Goal: Task Accomplishment & Management: Manage account settings

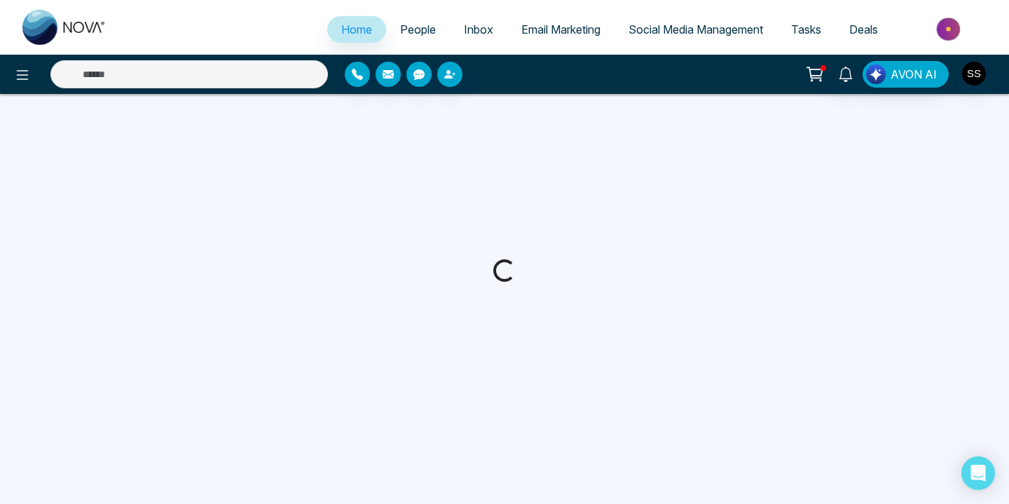
select select "*"
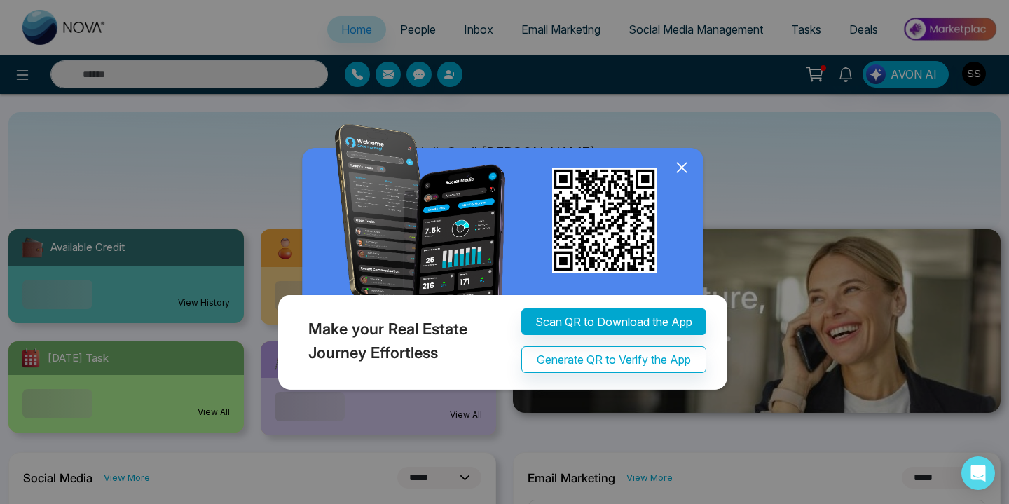
scroll to position [22, 0]
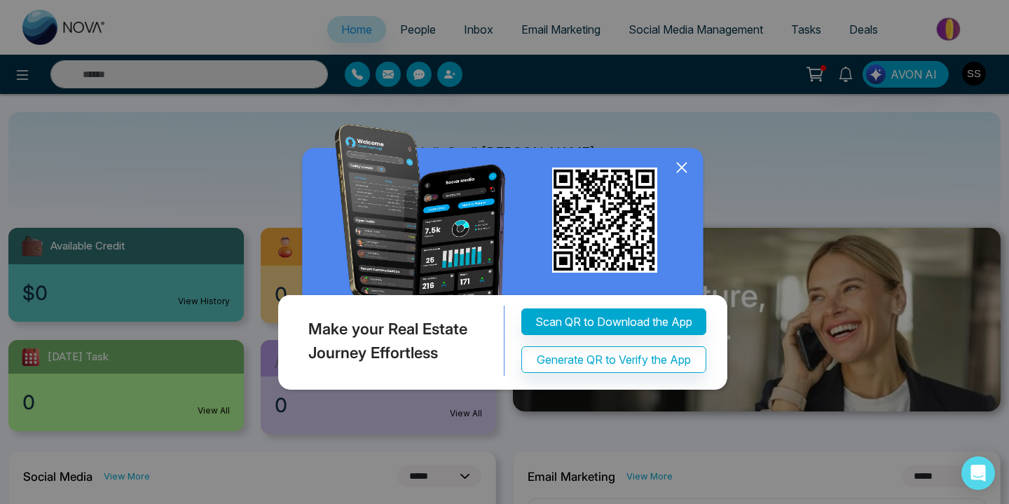
click at [677, 170] on icon at bounding box center [681, 167] width 21 height 21
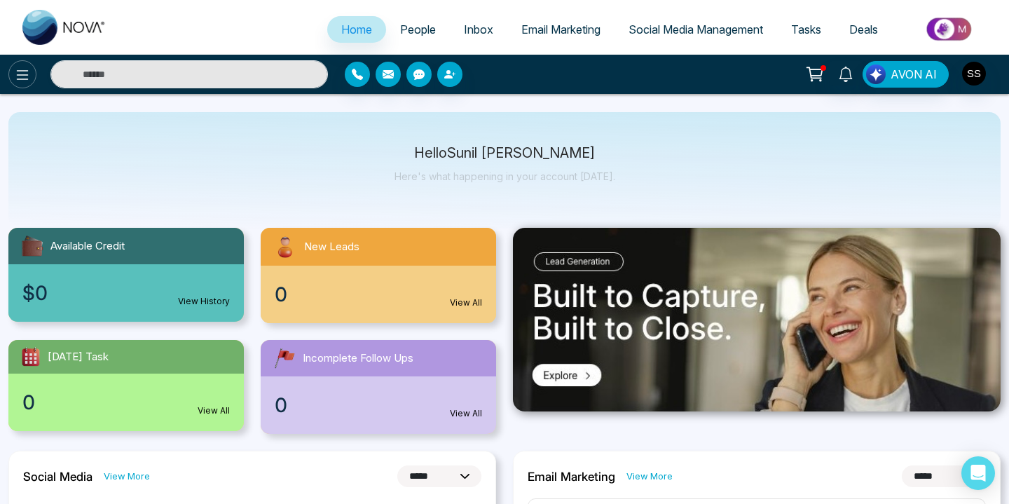
click at [17, 74] on icon at bounding box center [23, 75] width 12 height 10
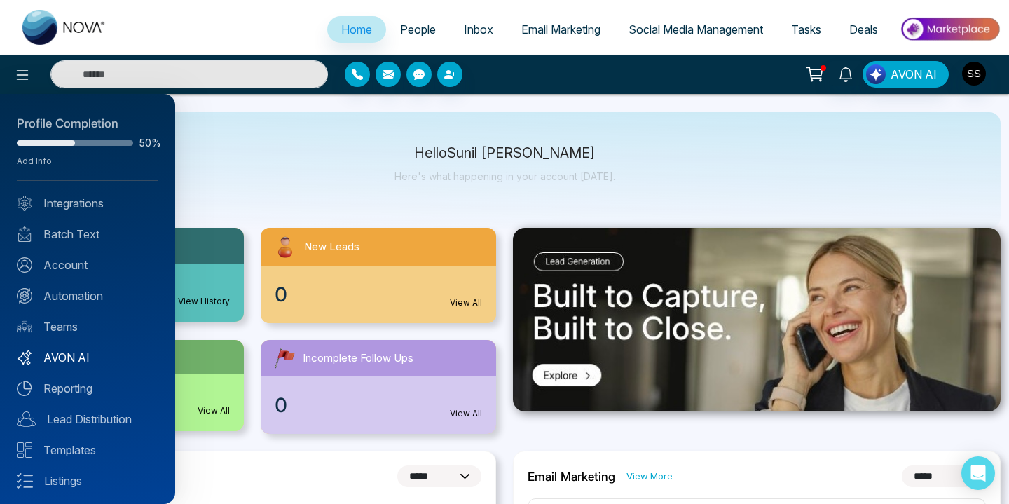
click at [81, 349] on link "AVON AI" at bounding box center [88, 357] width 142 height 17
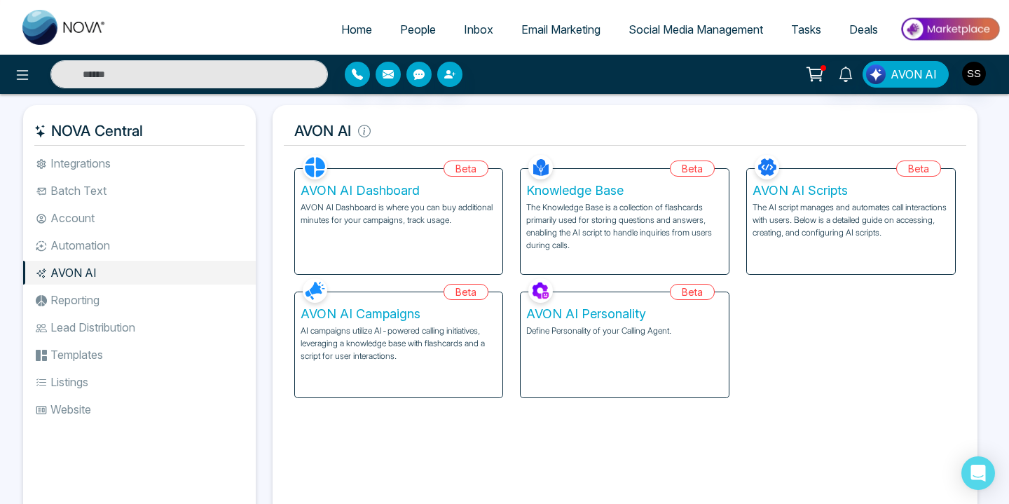
click at [797, 225] on p "The AI script manages and automates call interactions with users. Below is a de…" at bounding box center [851, 220] width 197 height 38
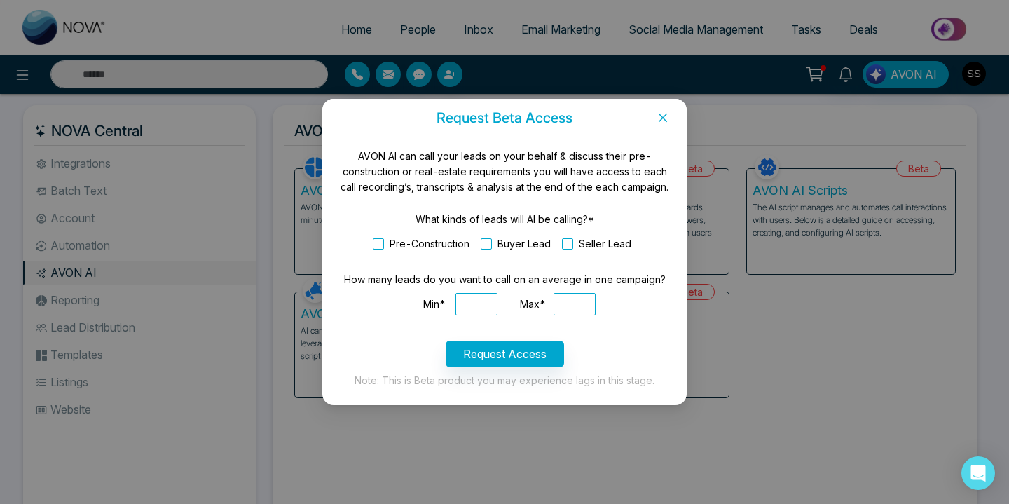
click at [667, 121] on icon "close" at bounding box center [662, 117] width 11 height 11
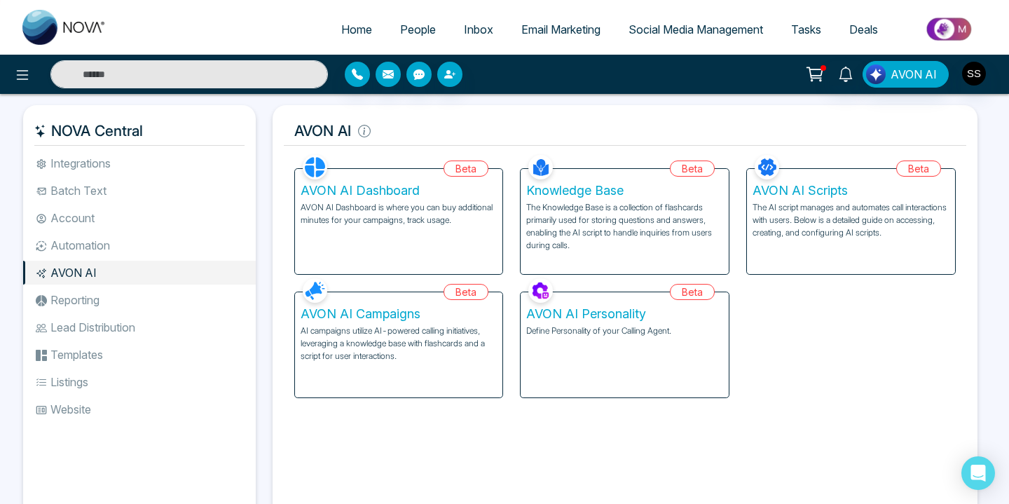
click at [424, 214] on p "AVON AI Dashboard is where you can buy additional minutes for your campaigns, t…" at bounding box center [399, 213] width 197 height 25
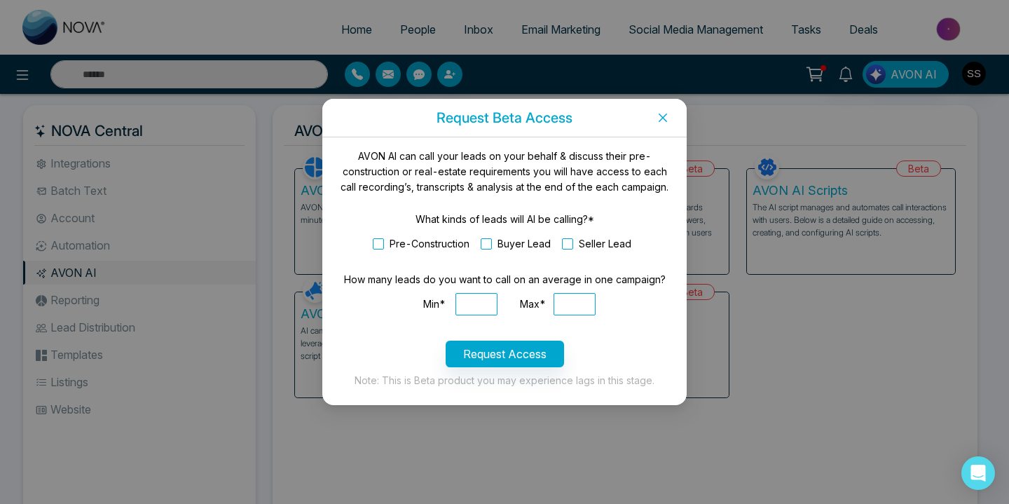
click at [663, 112] on icon "close" at bounding box center [662, 117] width 11 height 11
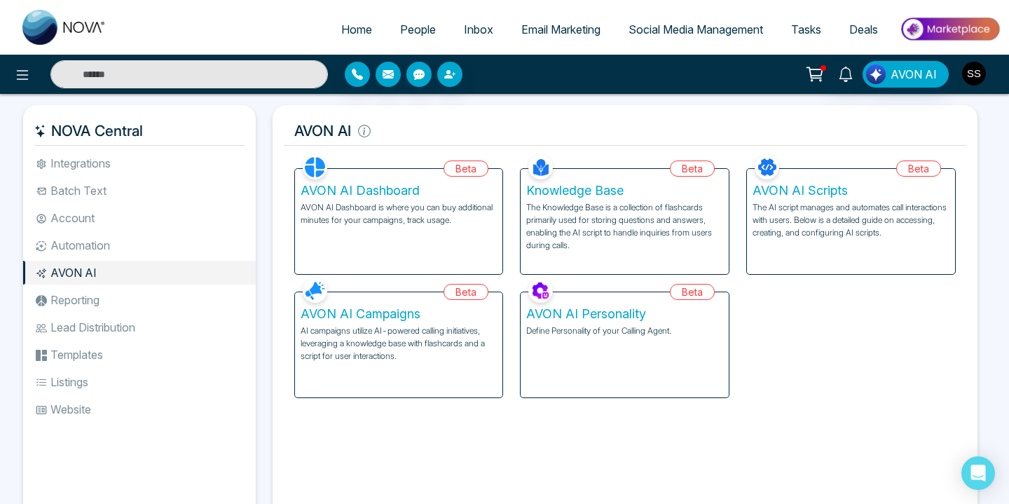
click at [976, 75] on img "button" at bounding box center [974, 74] width 24 height 24
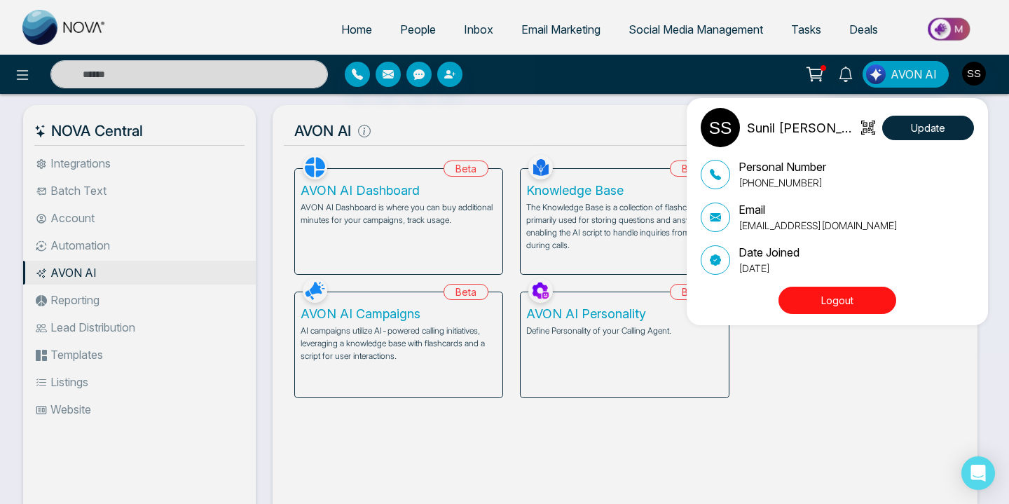
click at [842, 299] on button "Logout" at bounding box center [838, 300] width 118 height 27
